Goal: Book appointment/travel/reservation

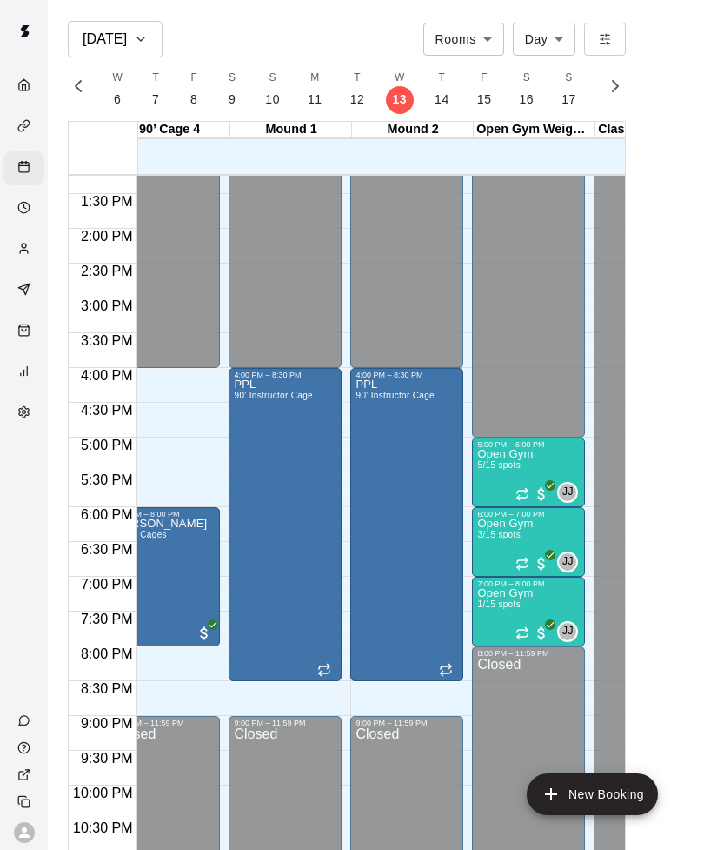
scroll to position [919, 1261]
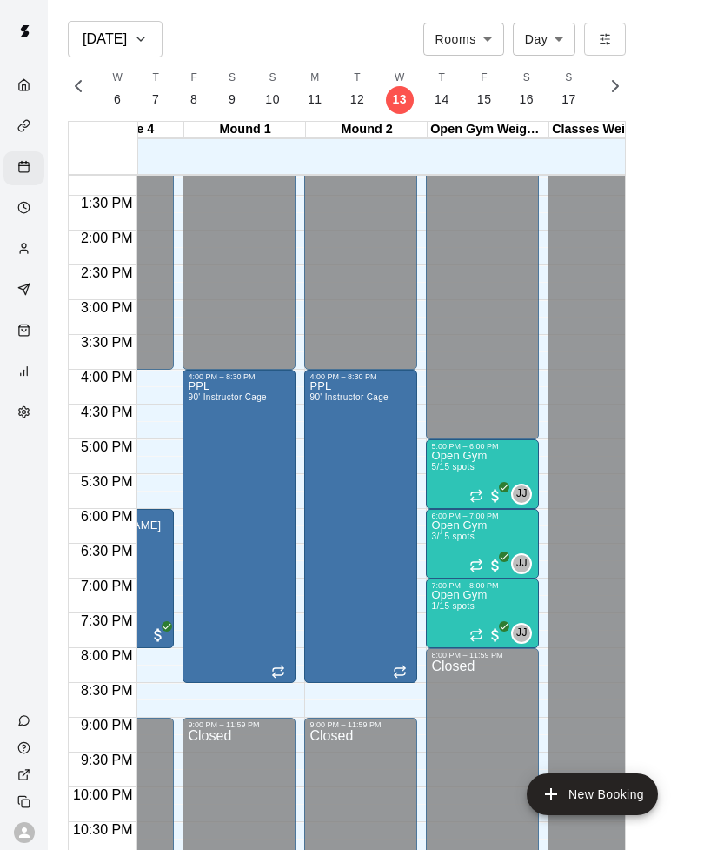
click at [450, 509] on img "edit" at bounding box center [450, 510] width 20 height 20
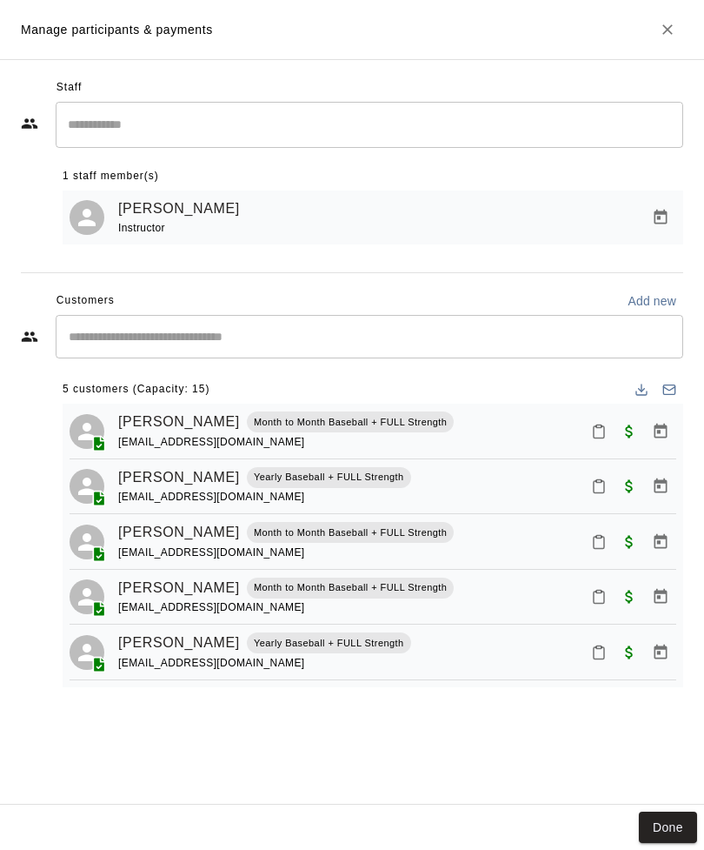
click at [658, 828] on button "Done" at bounding box center [668, 827] width 58 height 32
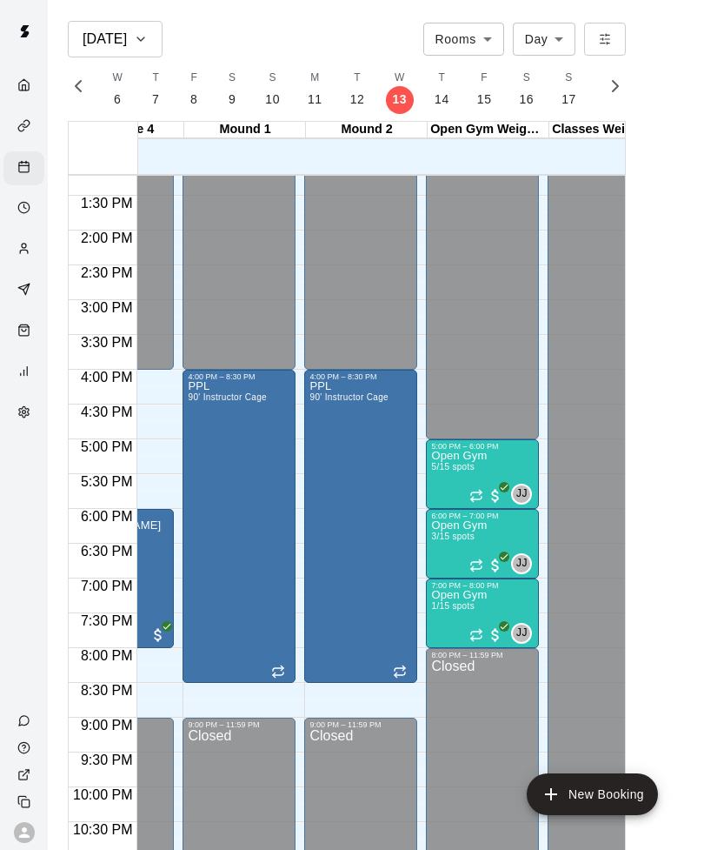
click at [453, 573] on img "edit" at bounding box center [450, 580] width 20 height 20
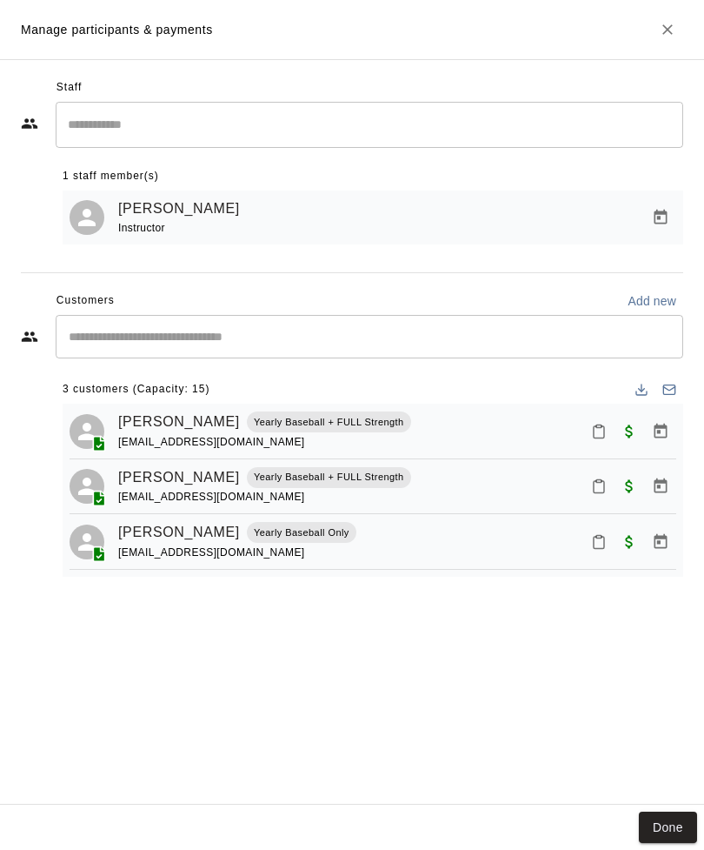
click at [654, 829] on button "Done" at bounding box center [668, 827] width 58 height 32
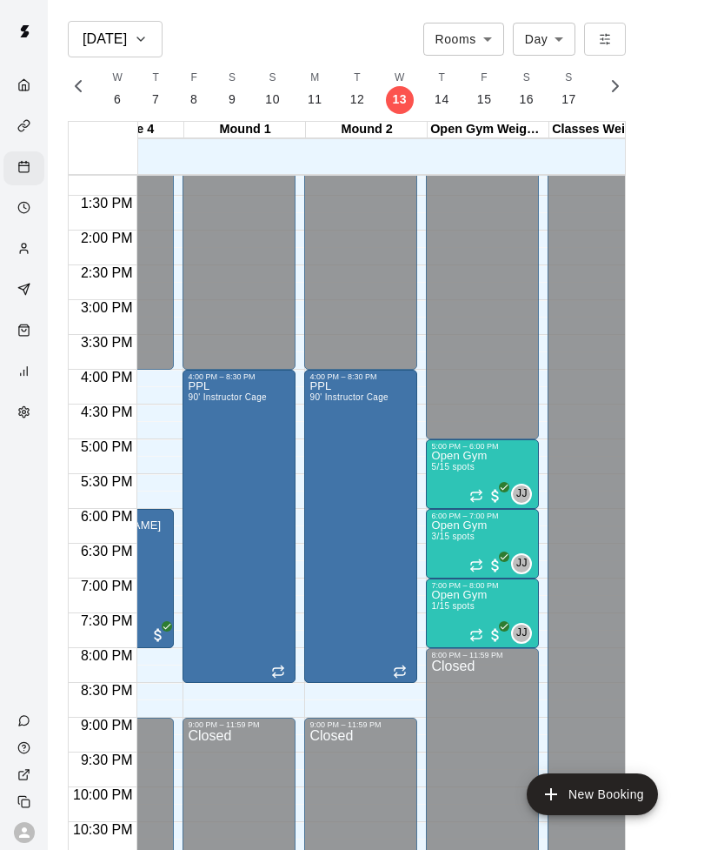
click at [456, 646] on img "edit" at bounding box center [450, 649] width 20 height 20
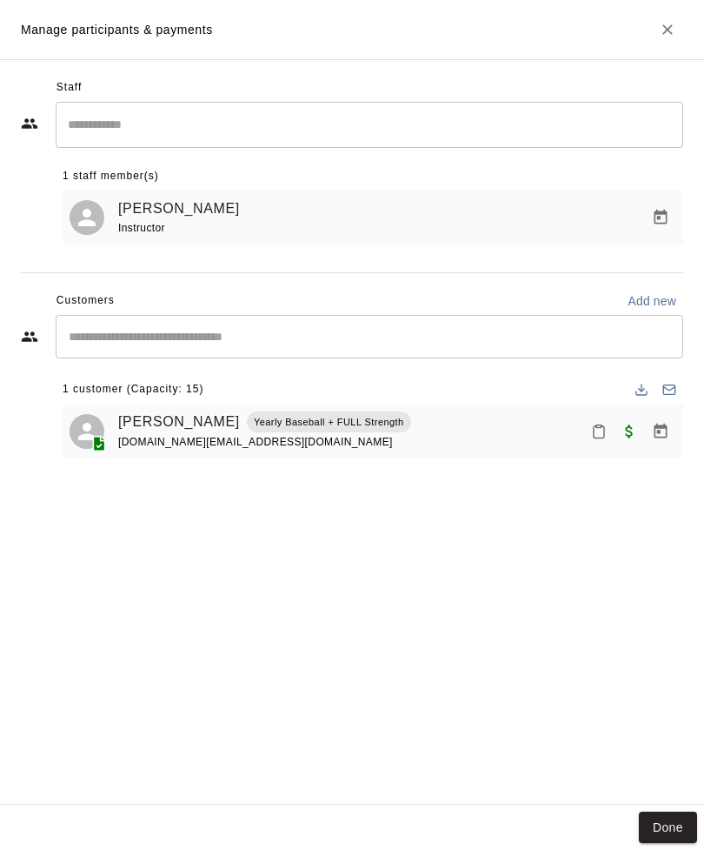
click at [670, 829] on button "Done" at bounding box center [668, 827] width 58 height 32
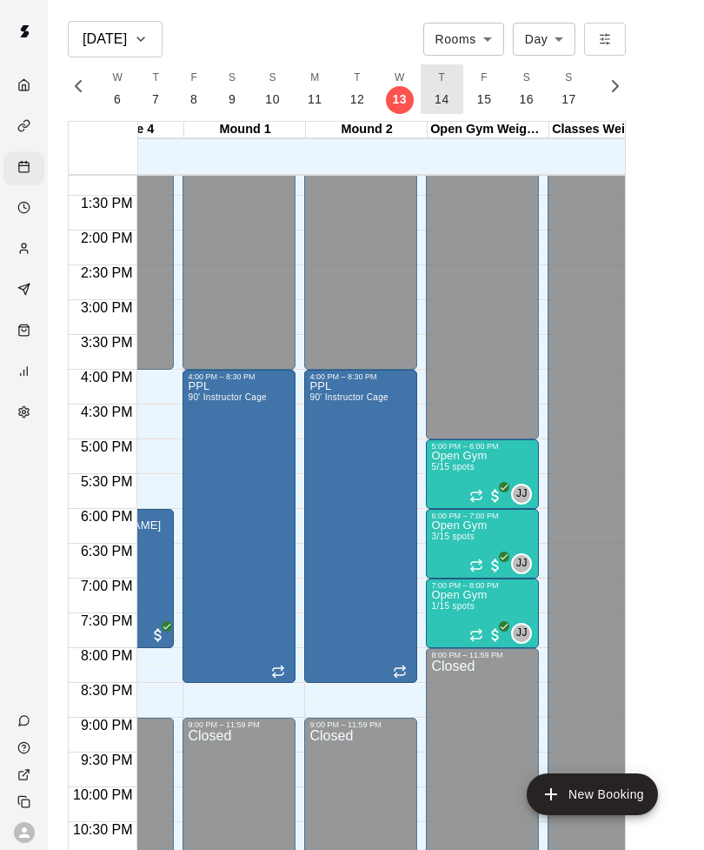
click at [435, 97] on p "14" at bounding box center [442, 99] width 15 height 18
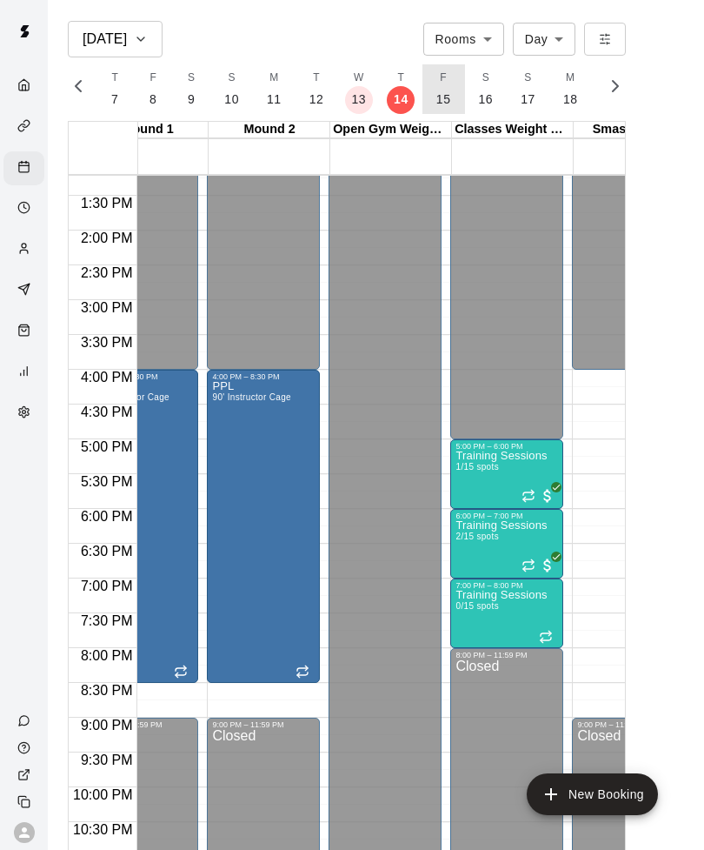
click at [439, 95] on p "15" at bounding box center [443, 99] width 15 height 18
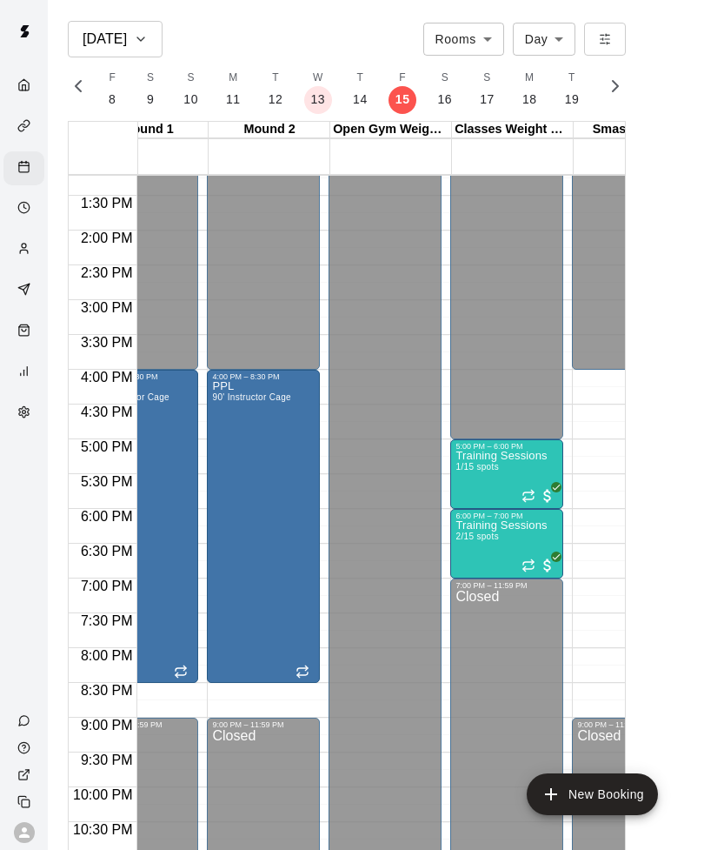
click at [470, 583] on img "edit" at bounding box center [474, 580] width 20 height 20
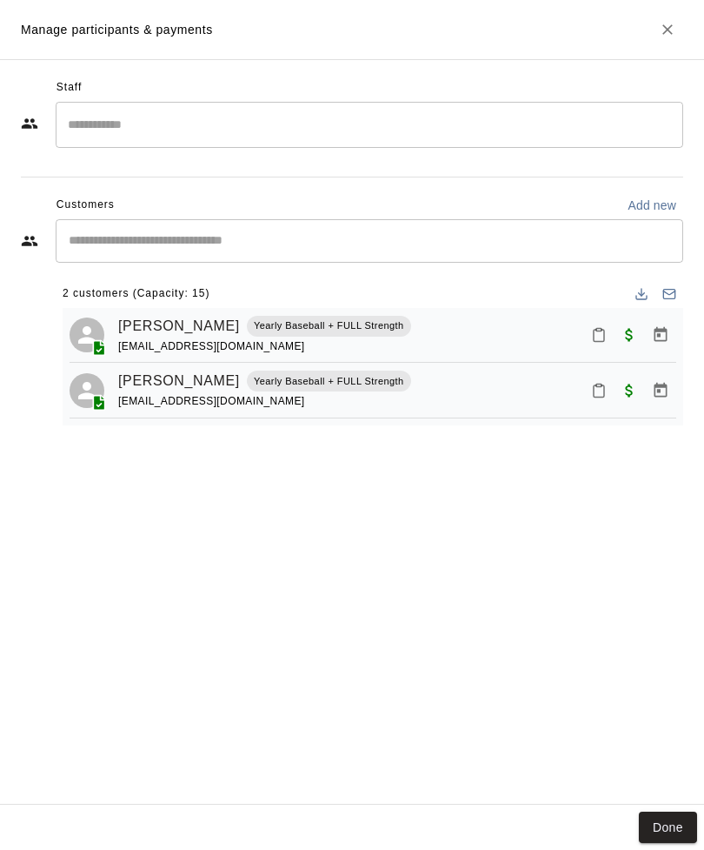
click at [672, 25] on icon "Close" at bounding box center [668, 29] width 10 height 10
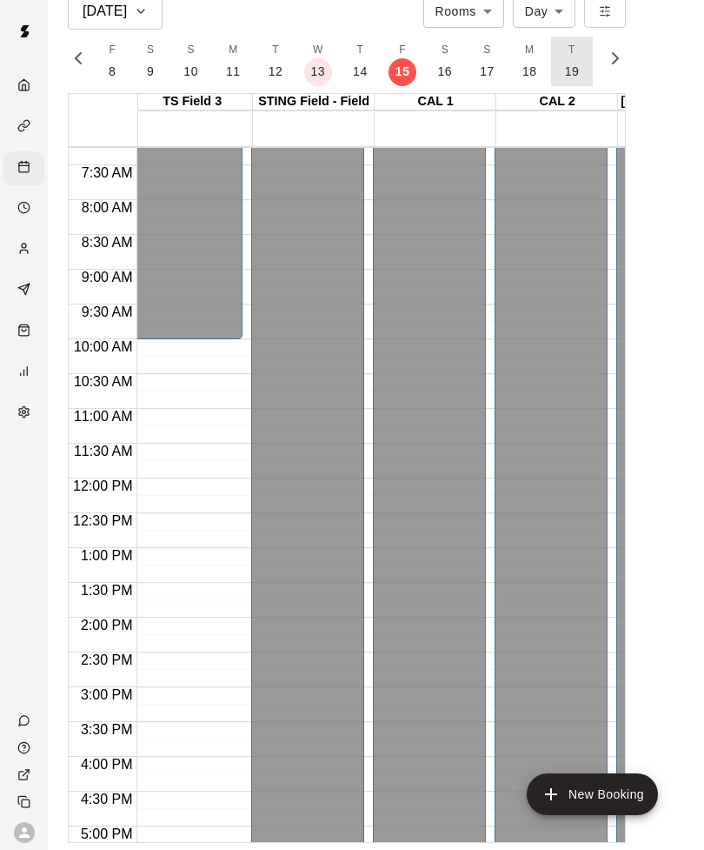
click at [567, 70] on p "19" at bounding box center [572, 72] width 15 height 18
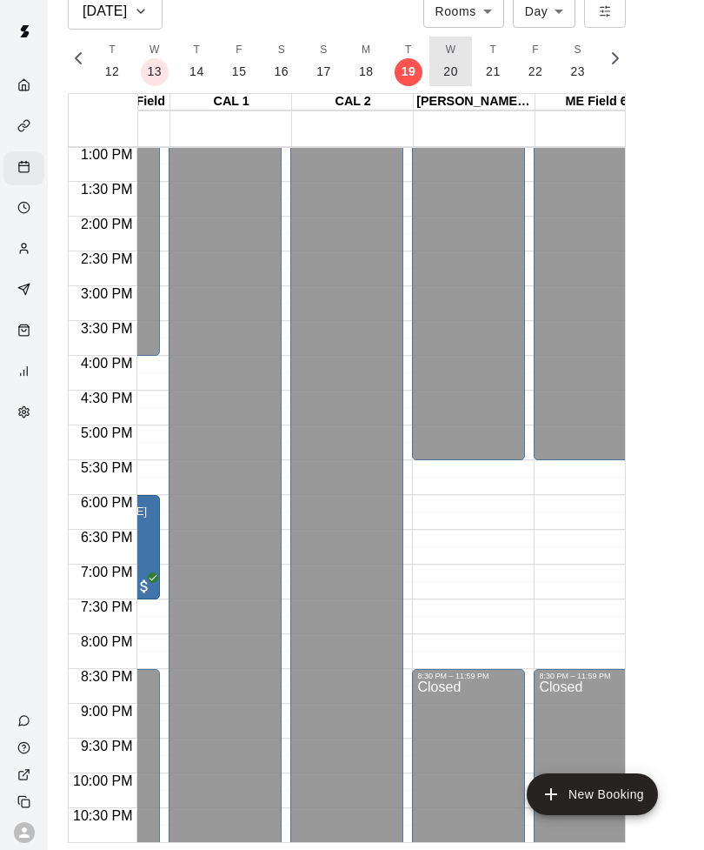
click at [444, 75] on p "20" at bounding box center [450, 72] width 15 height 18
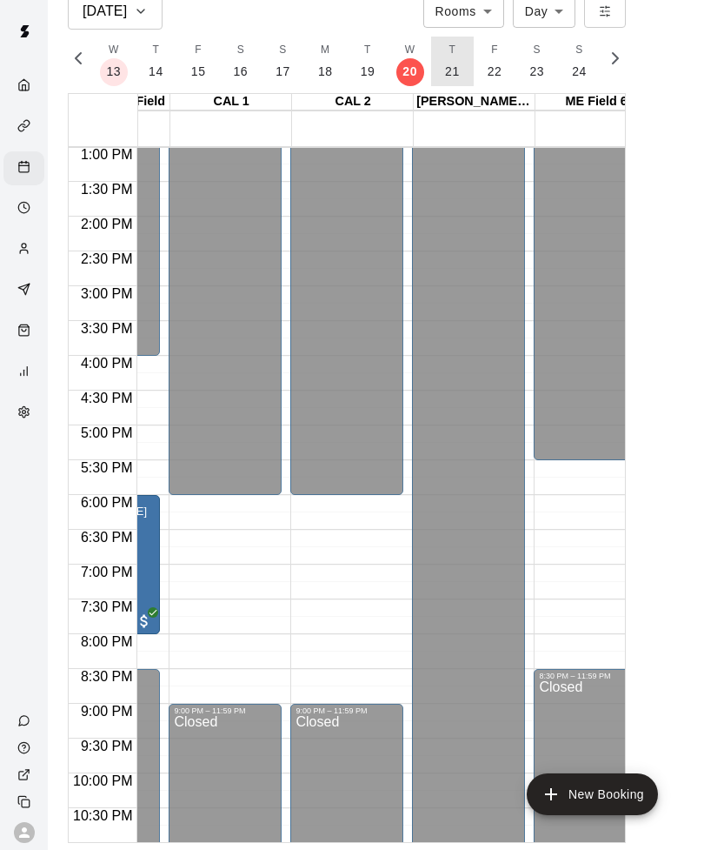
click at [453, 63] on p "21" at bounding box center [452, 72] width 15 height 18
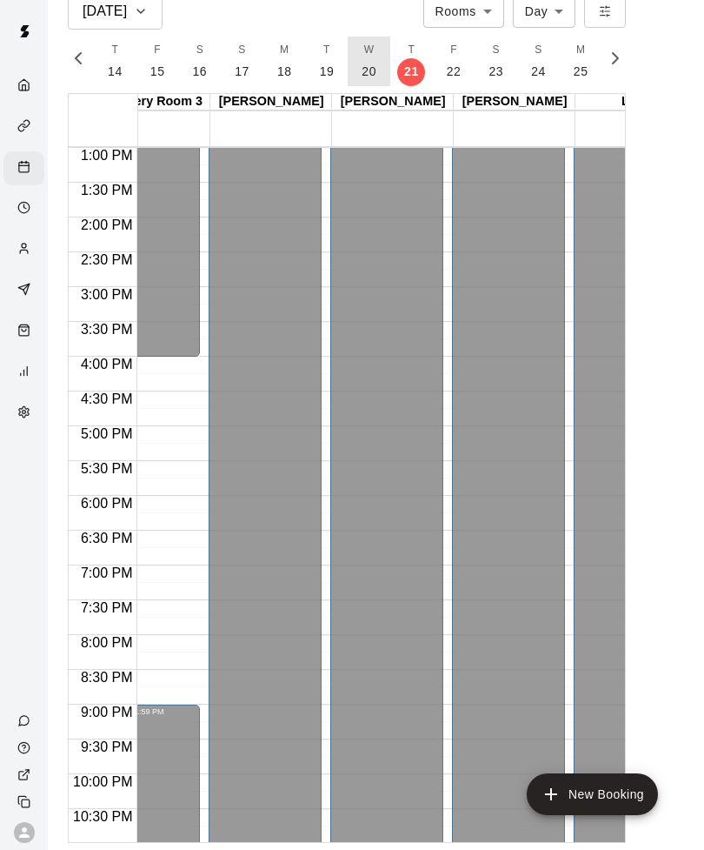
click at [366, 67] on p "20" at bounding box center [369, 72] width 15 height 18
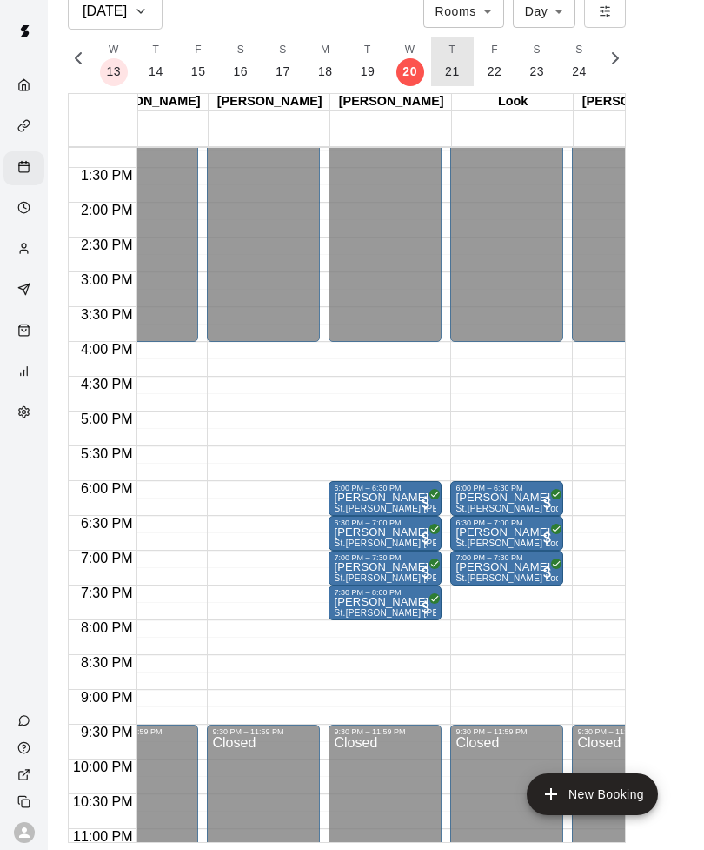
click at [445, 70] on p "21" at bounding box center [452, 72] width 15 height 18
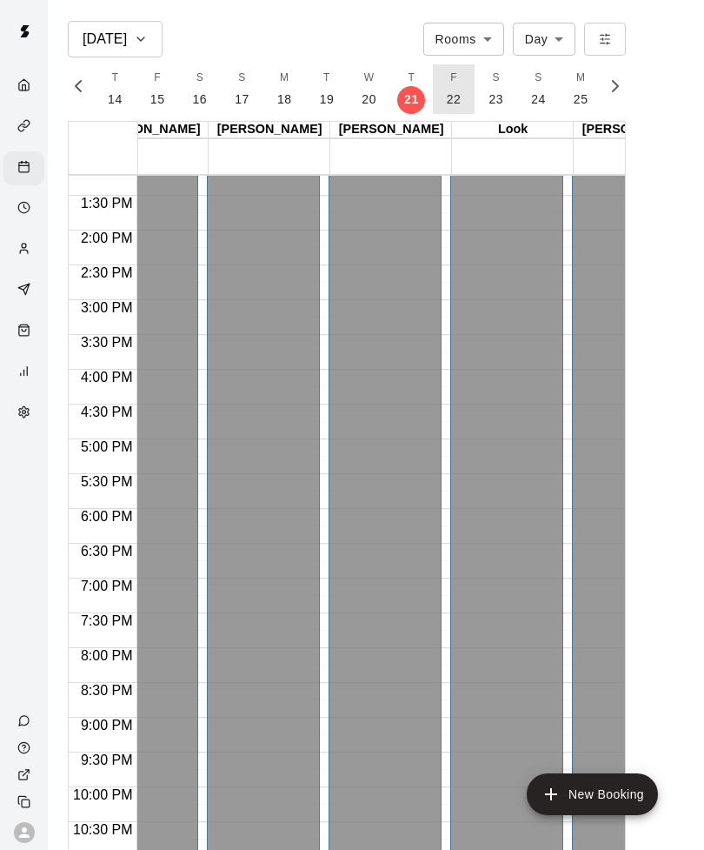
click at [450, 94] on p "22" at bounding box center [454, 99] width 15 height 18
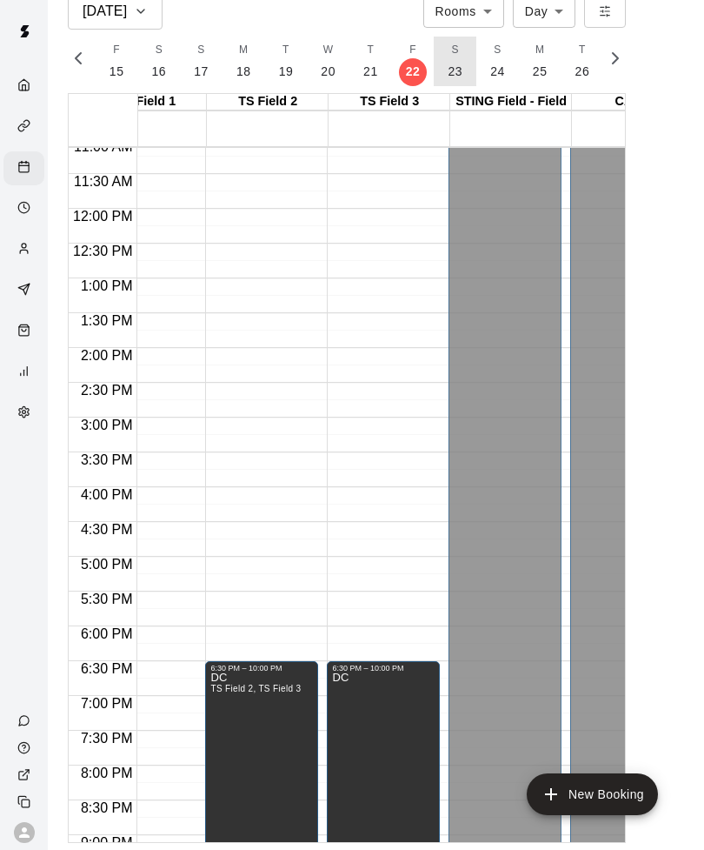
click at [452, 61] on button "S 23" at bounding box center [455, 62] width 43 height 50
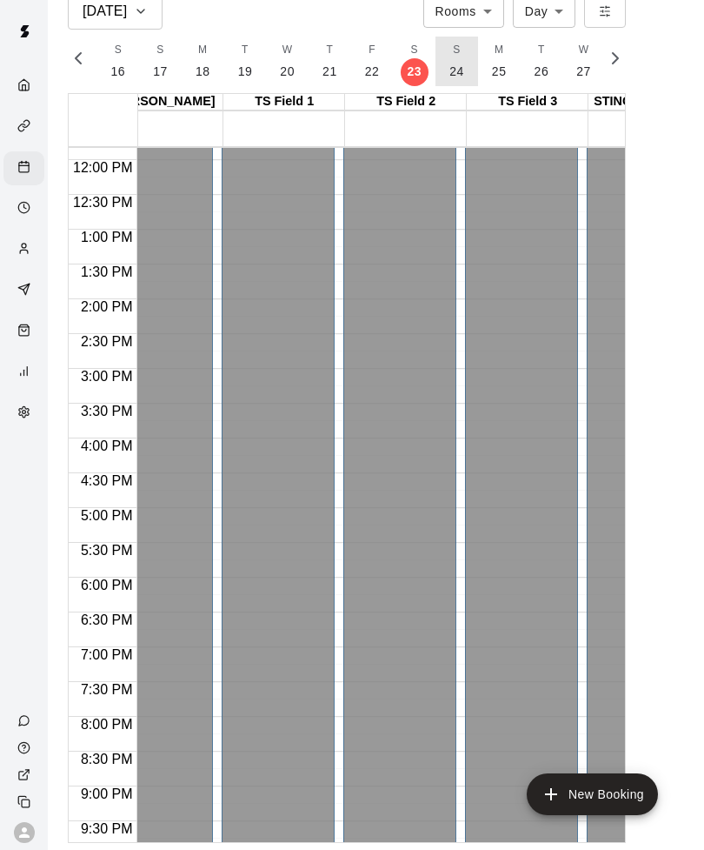
click at [462, 67] on button "S 24" at bounding box center [457, 62] width 43 height 50
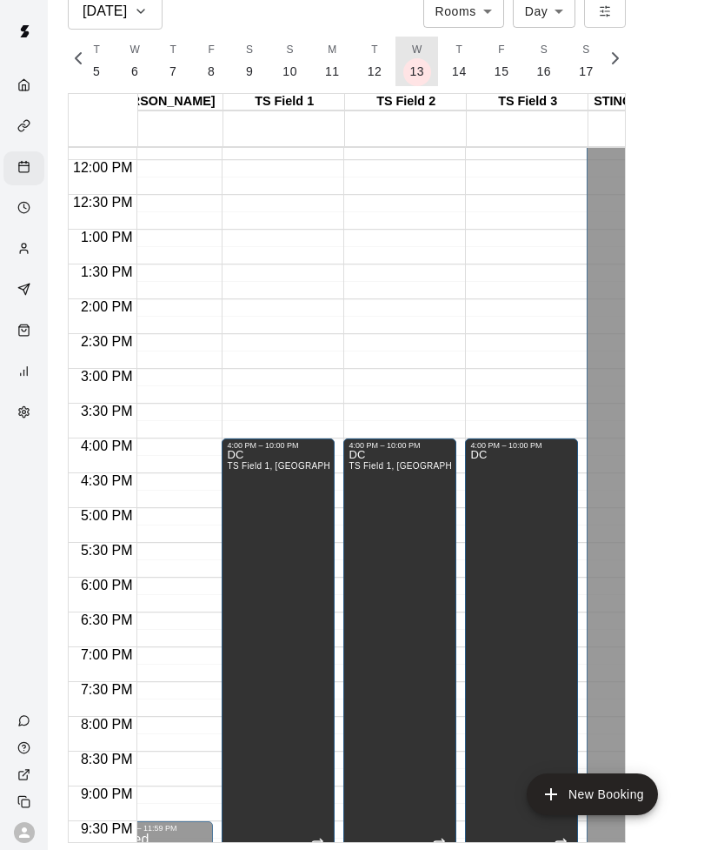
click at [410, 69] on p "13" at bounding box center [417, 72] width 15 height 18
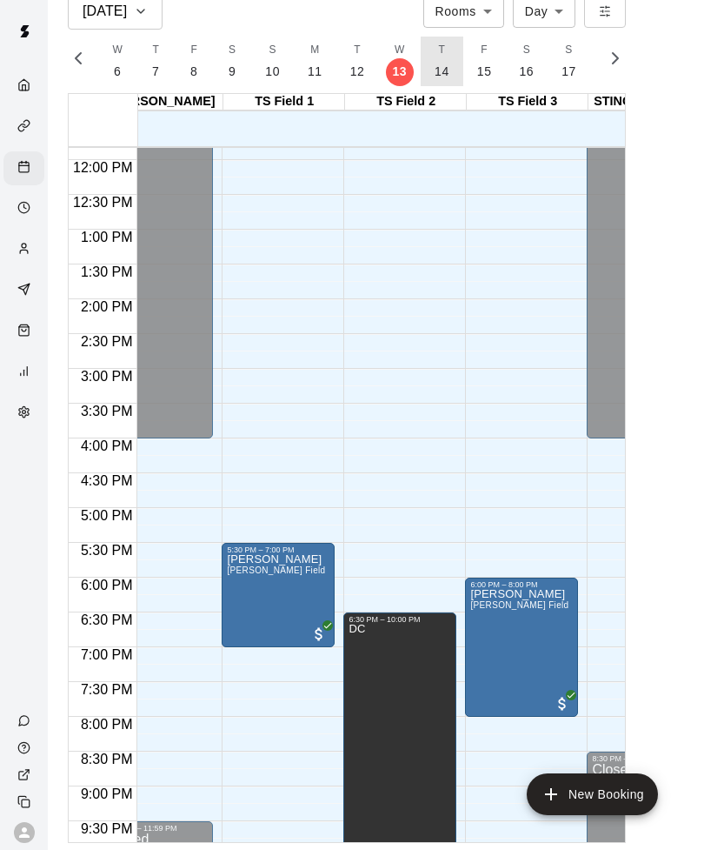
click at [431, 61] on button "T 14" at bounding box center [442, 62] width 43 height 50
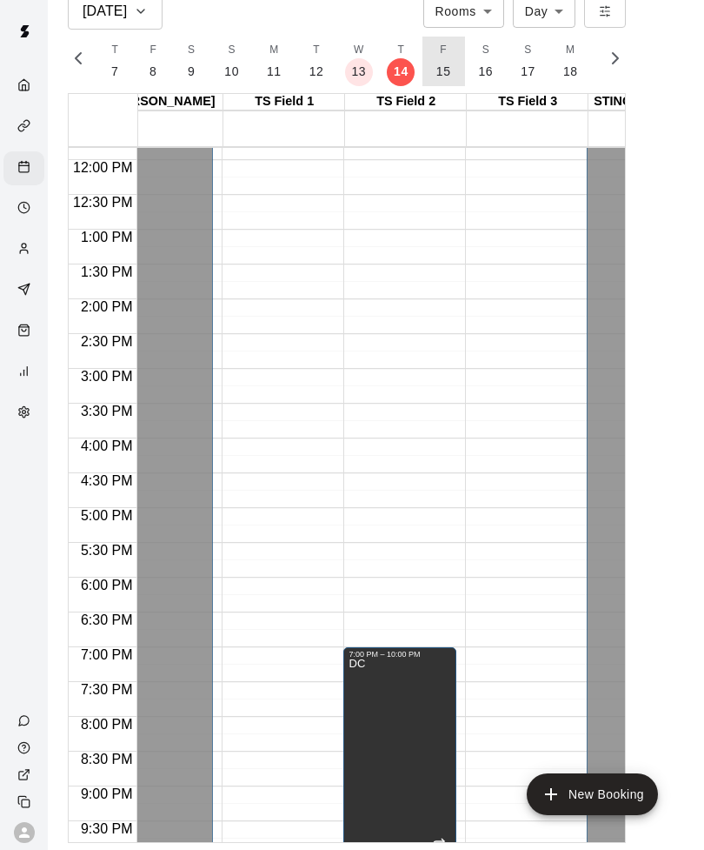
click at [436, 71] on p "15" at bounding box center [443, 72] width 15 height 18
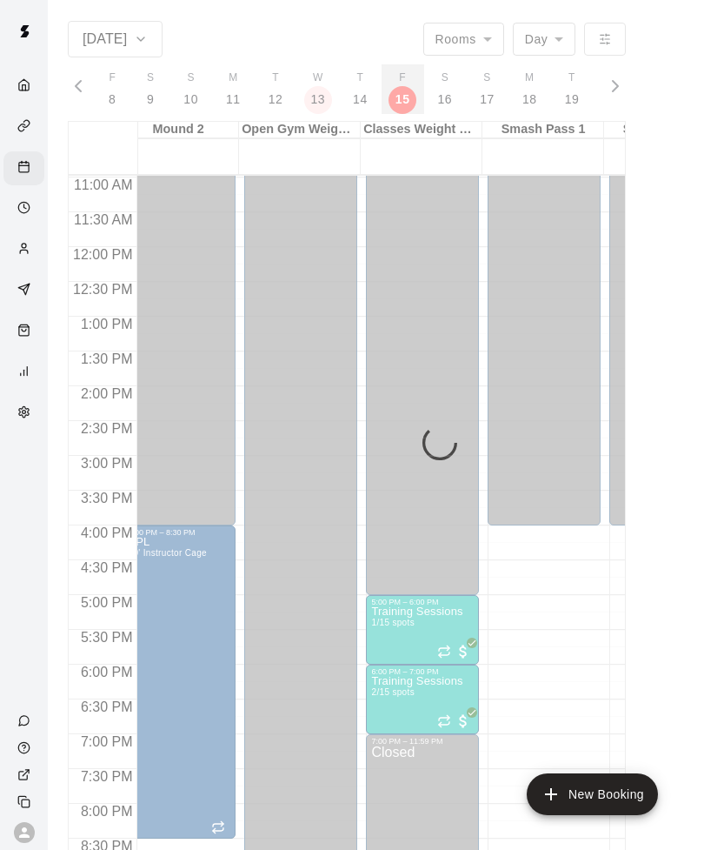
scroll to position [0, 1438]
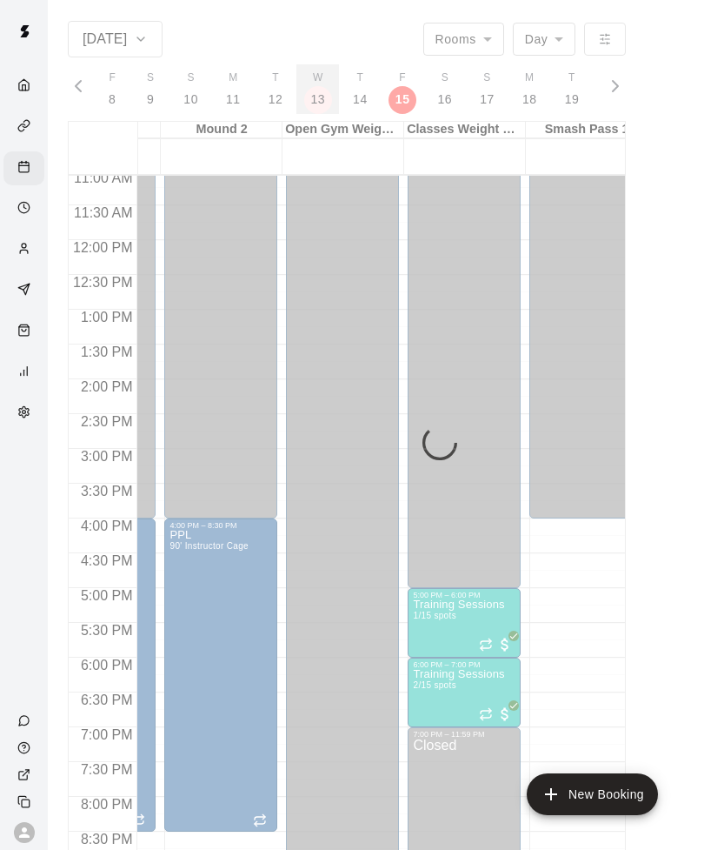
click at [316, 105] on p "13" at bounding box center [317, 99] width 15 height 18
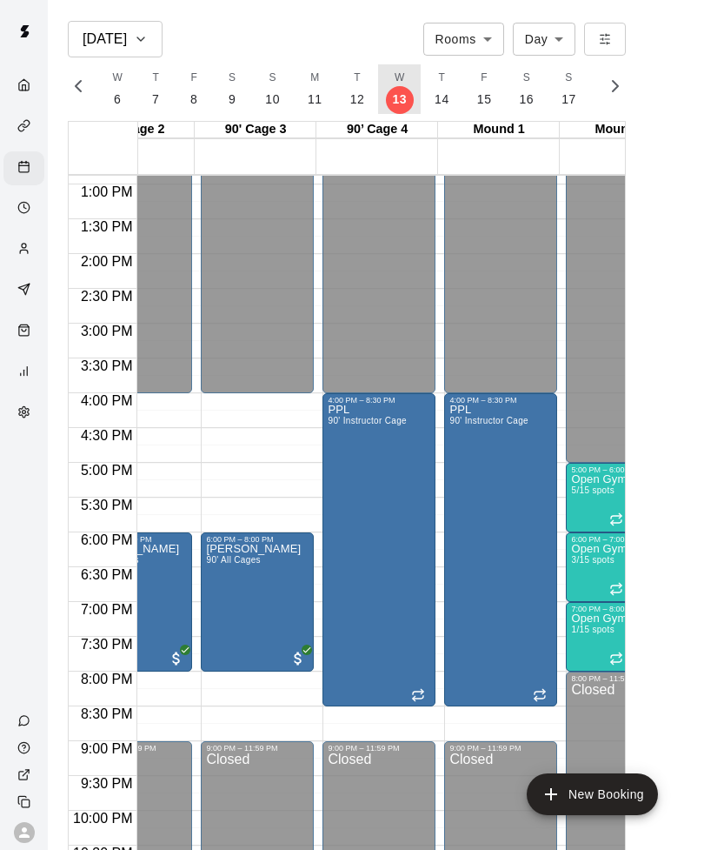
scroll to position [944, 1038]
